Goal: Task Accomplishment & Management: Manage account settings

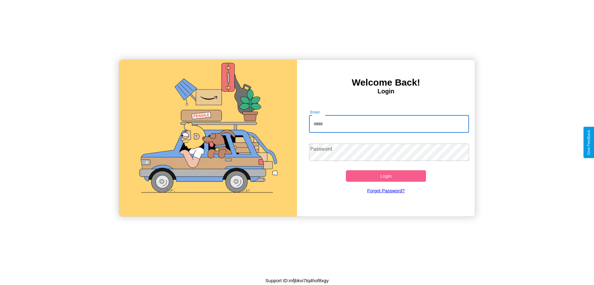
click at [389, 124] on input "Email" at bounding box center [389, 123] width 160 height 17
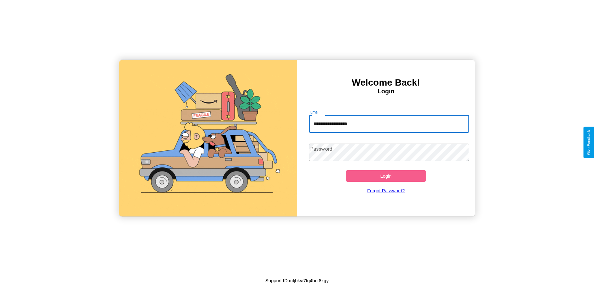
type input "**********"
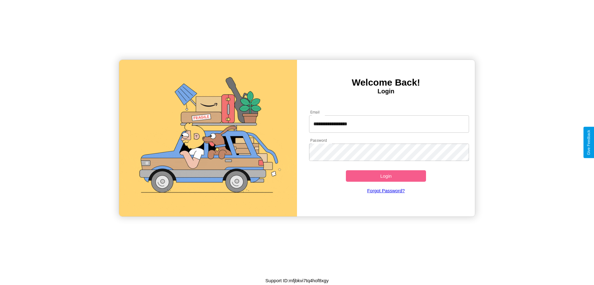
click at [386, 176] on button "Login" at bounding box center [386, 175] width 80 height 11
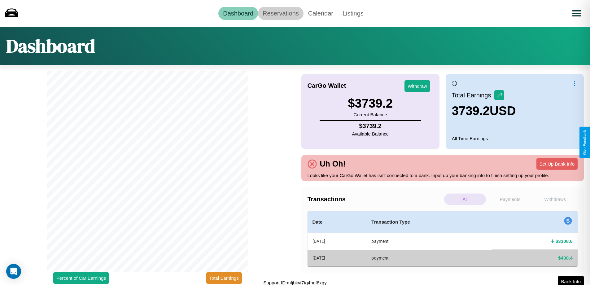
click at [280, 13] on link "Reservations" at bounding box center [281, 13] width 46 height 13
